Goal: Task Accomplishment & Management: Manage account settings

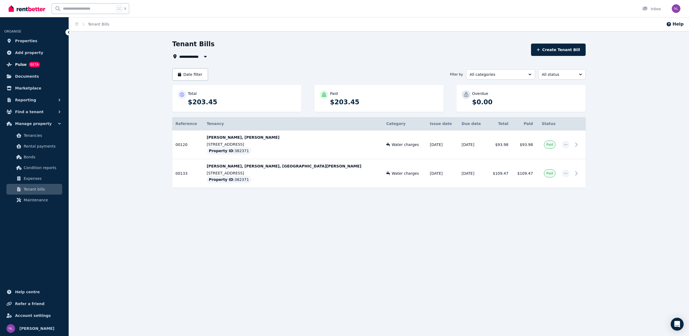
click at [24, 63] on span "Pulse" at bounding box center [21, 64] width 12 height 6
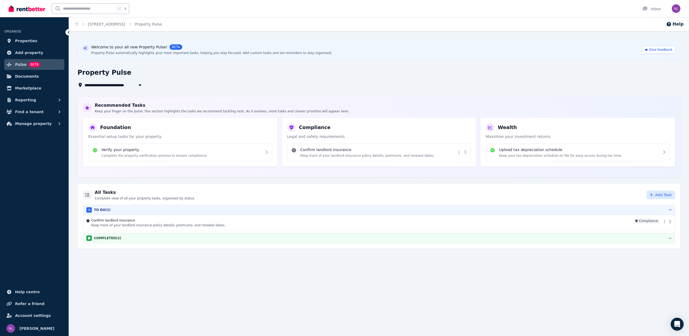
click at [666, 193] on span "Add Task" at bounding box center [663, 194] width 17 height 5
select select "**********"
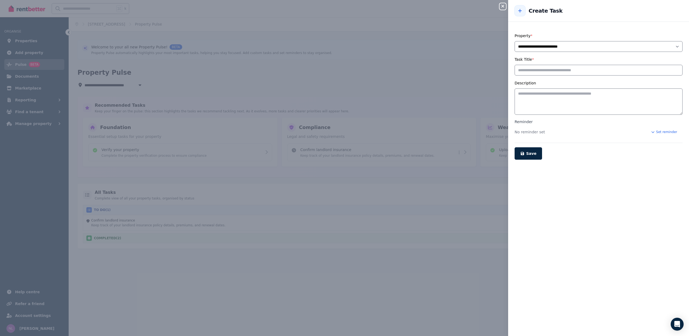
click at [502, 7] on icon "button" at bounding box center [502, 6] width 3 height 3
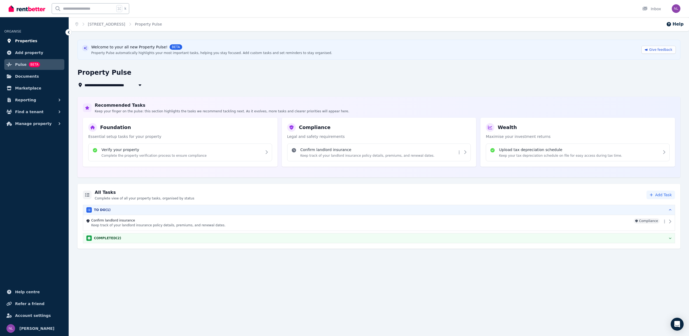
click at [24, 40] on span "Properties" at bounding box center [26, 41] width 22 height 6
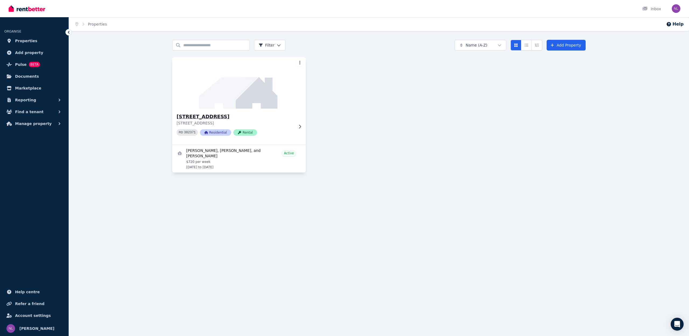
click at [301, 126] on icon at bounding box center [299, 127] width 5 height 4
